Goal: Task Accomplishment & Management: Manage account settings

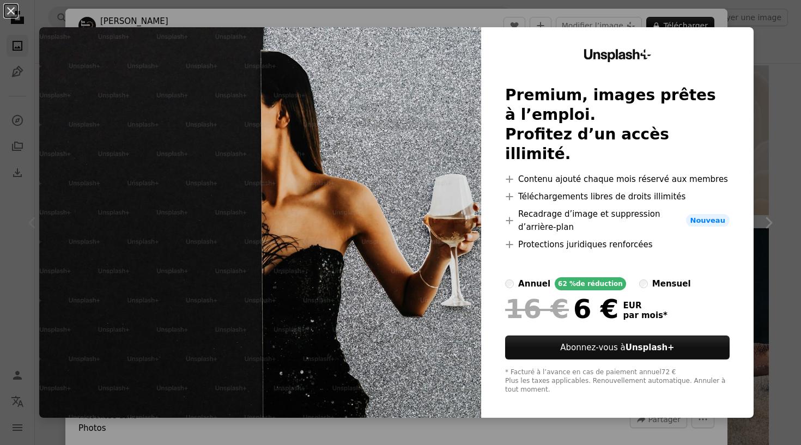
click at [783, 72] on div "An X shape Unsplash+ Premium, images prêtes à l’emploi. Profitez d’un accès ill…" at bounding box center [400, 222] width 801 height 445
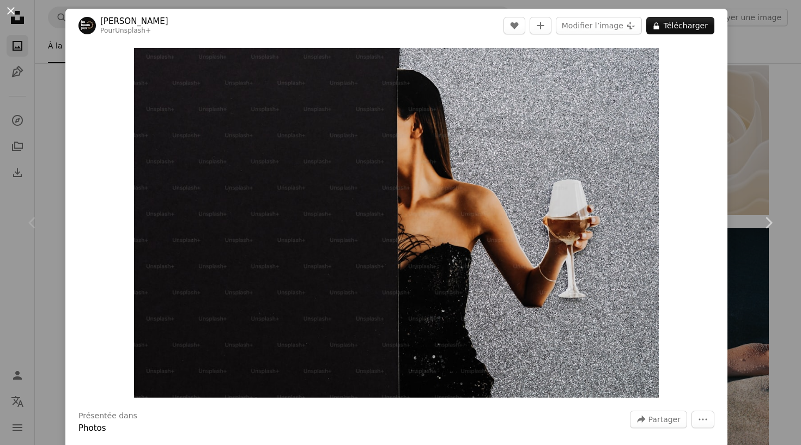
click at [12, 6] on button "An X shape" at bounding box center [10, 10] width 13 height 13
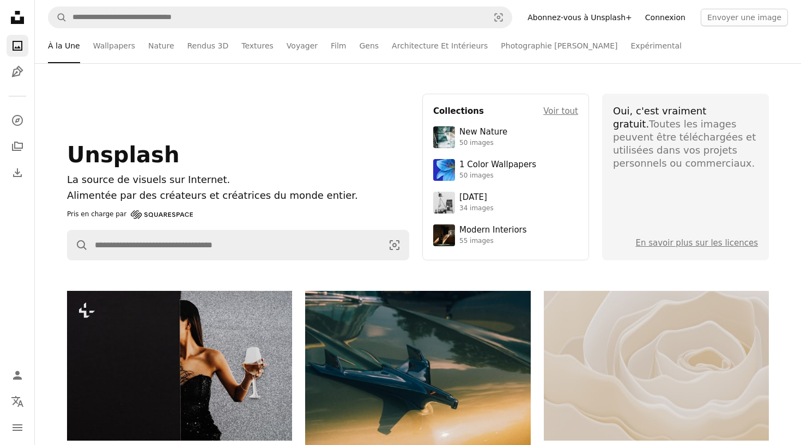
click at [678, 10] on link "Connexion" at bounding box center [665, 17] width 53 height 17
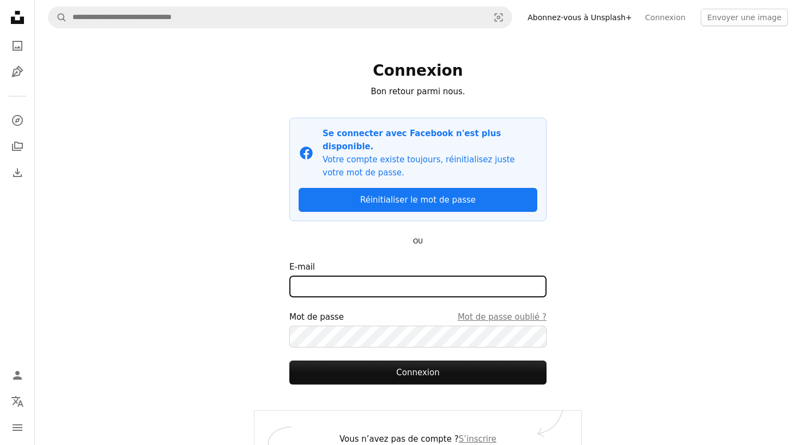
click at [358, 276] on input "E-mail" at bounding box center [417, 287] width 257 height 22
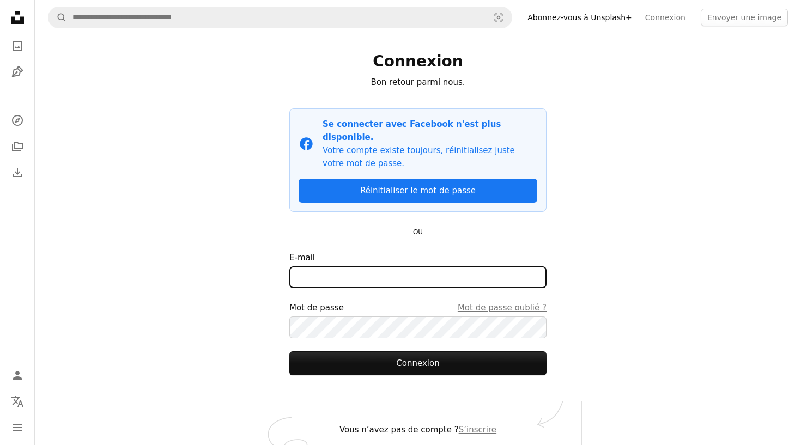
scroll to position [3, 0]
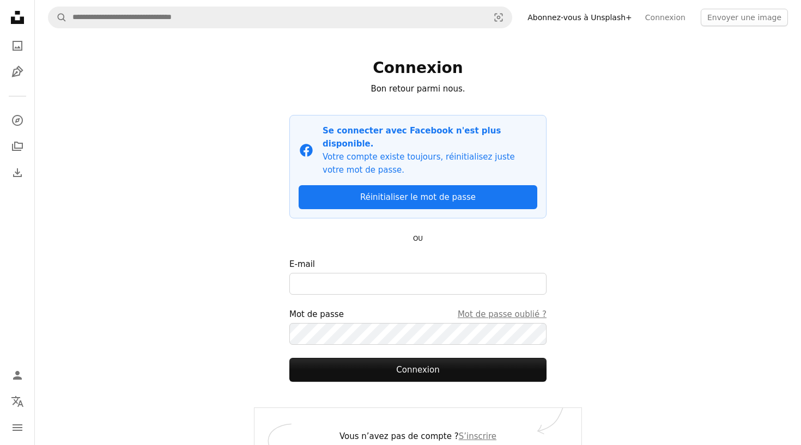
click at [23, 23] on icon at bounding box center [17, 17] width 13 height 13
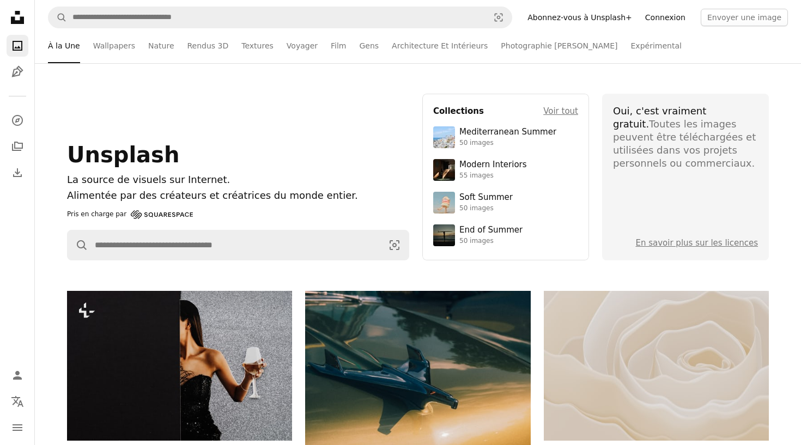
click at [671, 16] on link "Connexion" at bounding box center [665, 17] width 53 height 17
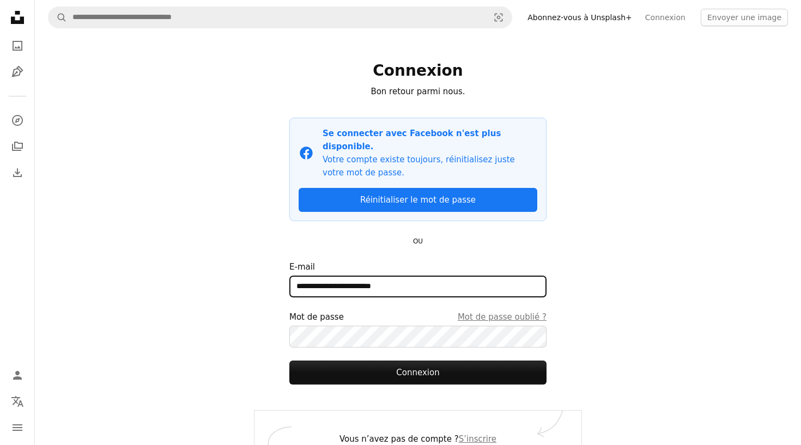
type input "**********"
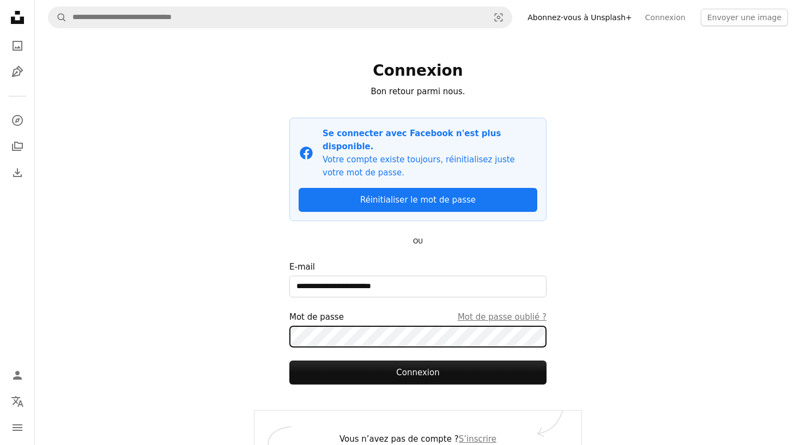
click at [418, 361] on button "Connexion" at bounding box center [417, 373] width 257 height 24
